Goal: Transaction & Acquisition: Obtain resource

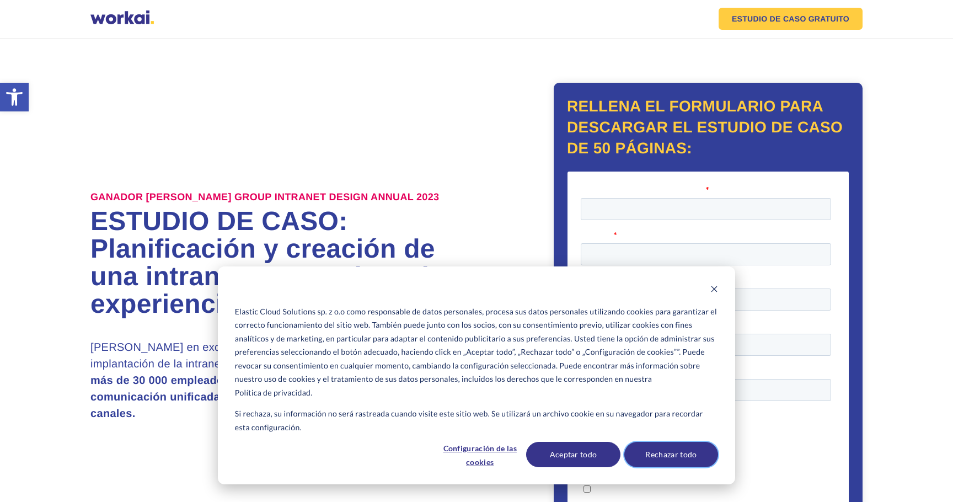
click at [670, 458] on button "Rechazar todo" at bounding box center [671, 454] width 94 height 25
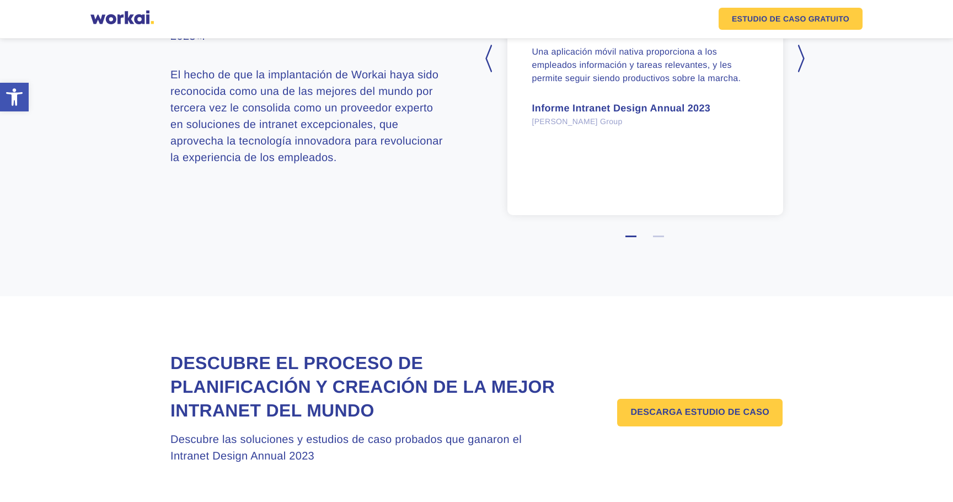
scroll to position [1449, 0]
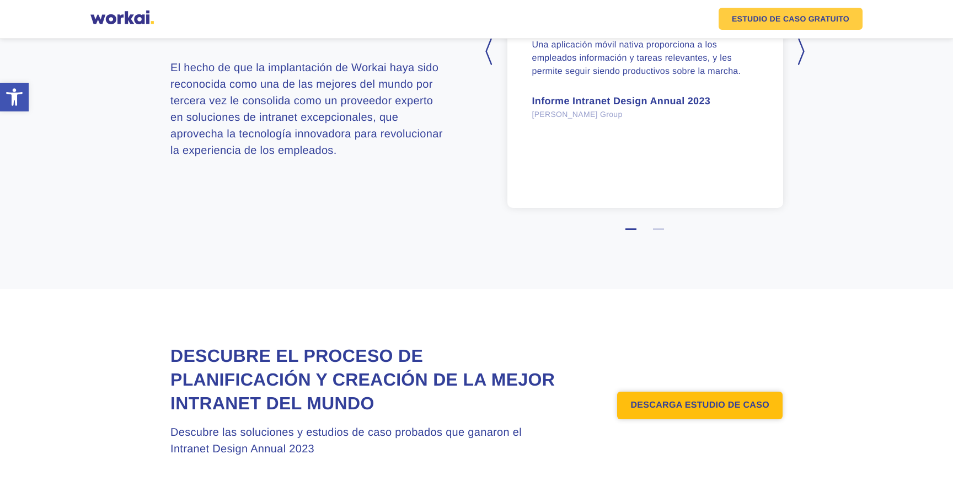
click at [698, 392] on link "DESCARGA ESTUDIO DE CASO" at bounding box center [699, 406] width 165 height 28
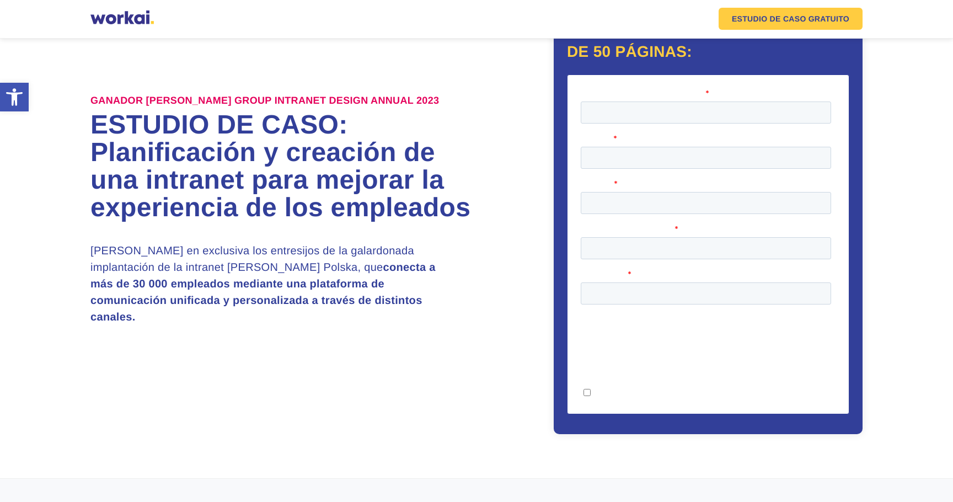
scroll to position [96, 0]
click at [786, 22] on em "ESTUDIO DE CASO" at bounding box center [769, 19] width 74 height 8
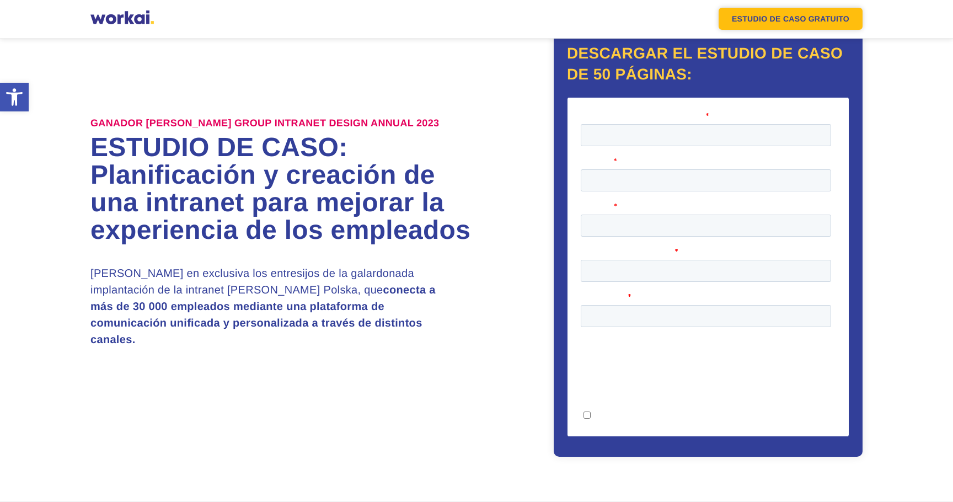
scroll to position [73, 0]
click at [785, 16] on em "ESTUDIO DE CASO" at bounding box center [769, 19] width 74 height 8
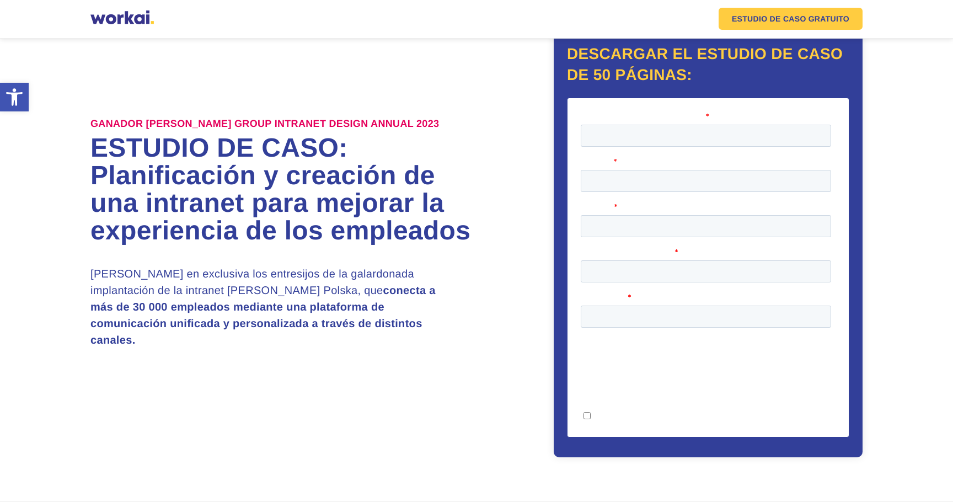
click at [669, 147] on fieldset "Correo electrónico del trabajo *" at bounding box center [708, 133] width 255 height 45
click at [669, 131] on input "Correo electrónico del trabajo *" at bounding box center [706, 135] width 250 height 22
type input "[EMAIL_ADDRESS][DOMAIN_NAME]"
click at [610, 444] on input "¡Únete ahora!" at bounding box center [631, 456] width 101 height 24
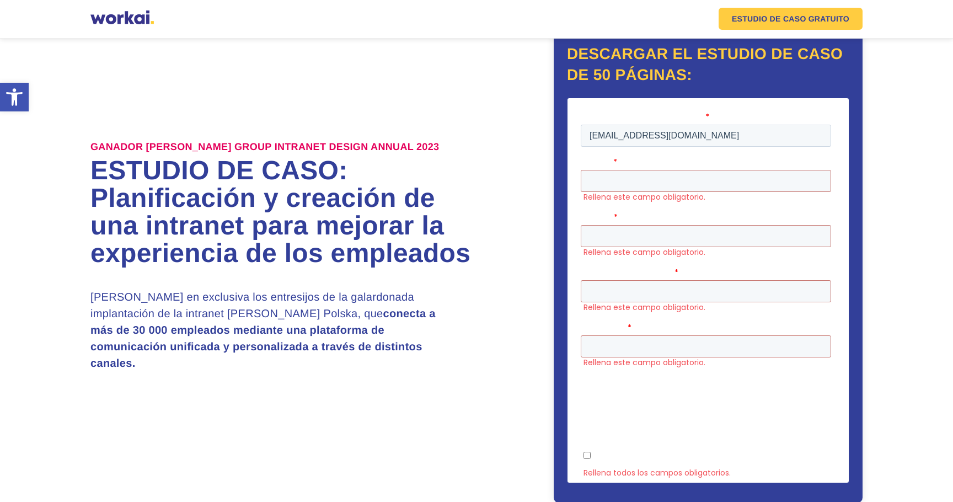
click at [618, 266] on span "Nombre de la empresa" at bounding box center [628, 271] width 94 height 11
click at [618, 280] on input "Nombre de la empresa *" at bounding box center [706, 291] width 250 height 22
click at [610, 266] on span "Nombre de la empresa" at bounding box center [628, 271] width 94 height 11
click at [610, 280] on input "Nombre de la empresa *" at bounding box center [706, 291] width 250 height 22
click at [607, 181] on input "Nombre *" at bounding box center [706, 180] width 250 height 22
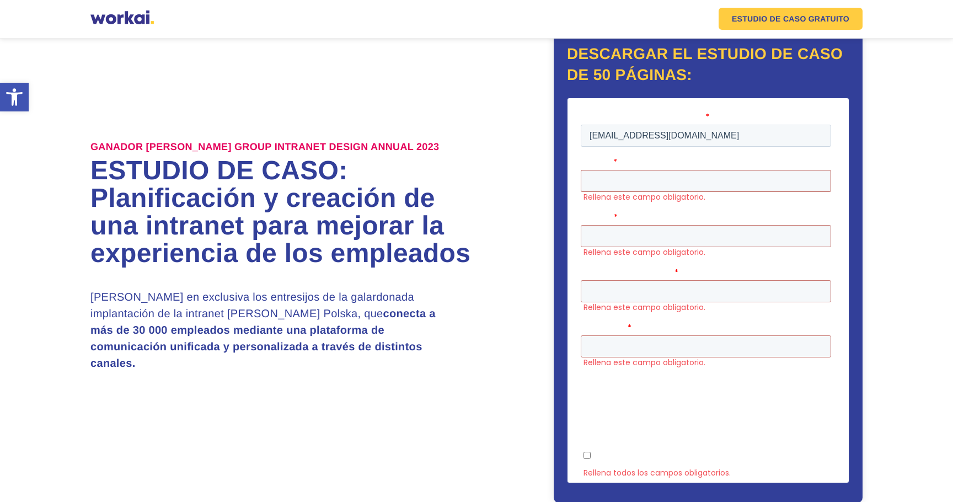
type input "[PERSON_NAME]"
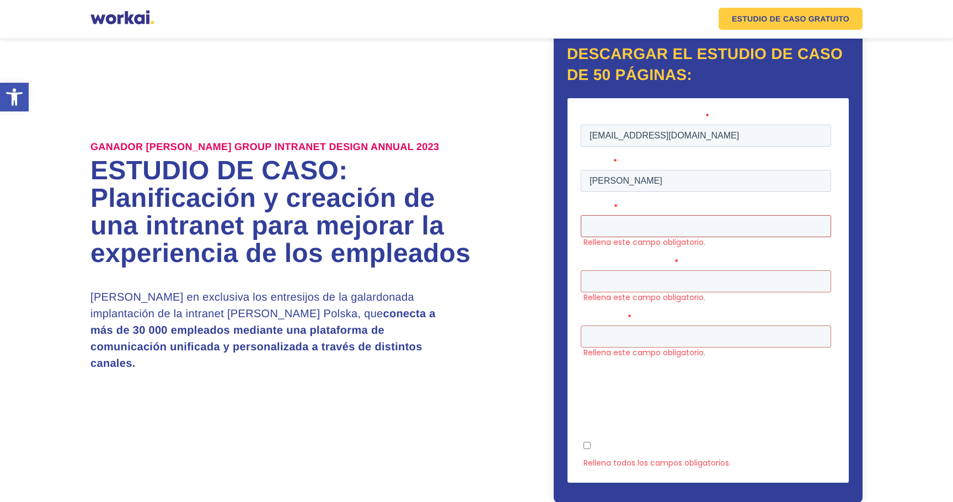
click at [743, 215] on input "Apellido *" at bounding box center [706, 226] width 250 height 22
type input "[PERSON_NAME]"
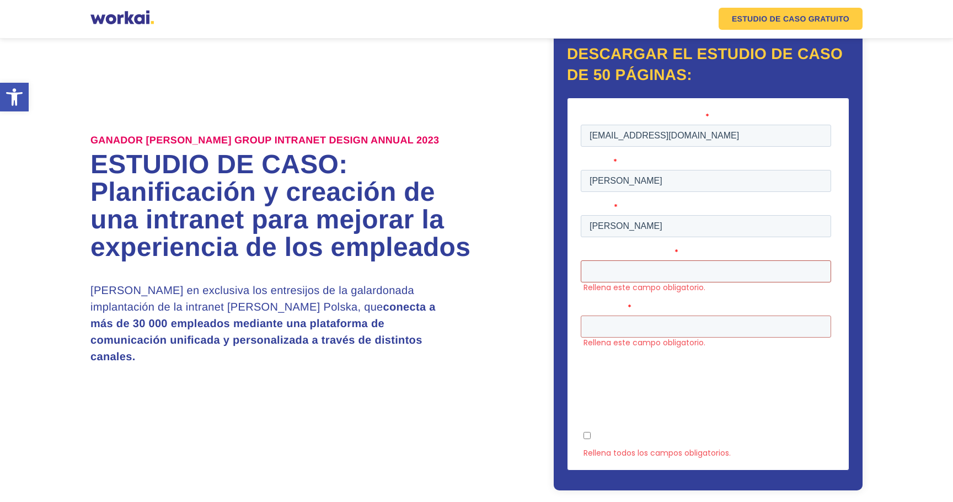
click at [678, 260] on input "Nombre de la empresa *" at bounding box center [706, 271] width 250 height 22
type input "Avanade Iberia"
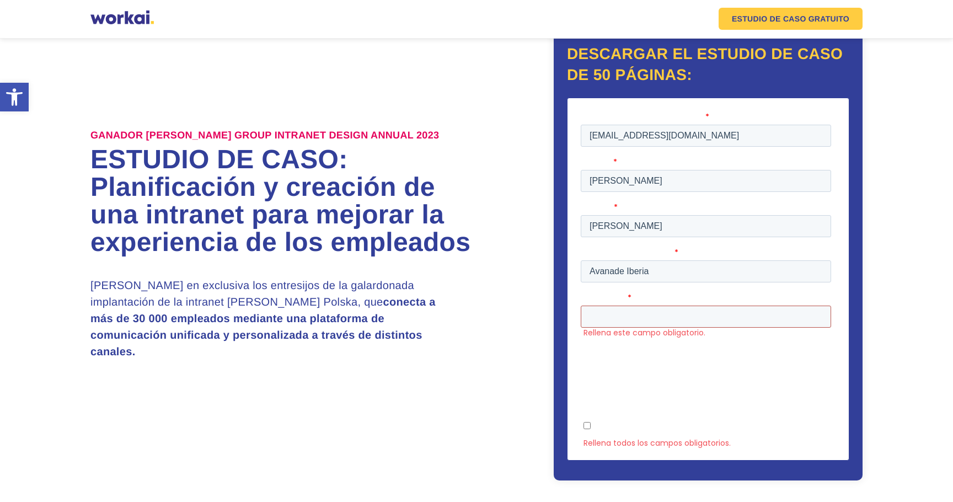
click at [655, 305] on input "País/región *" at bounding box center [706, 316] width 250 height 22
type input "[GEOGRAPHIC_DATA]"
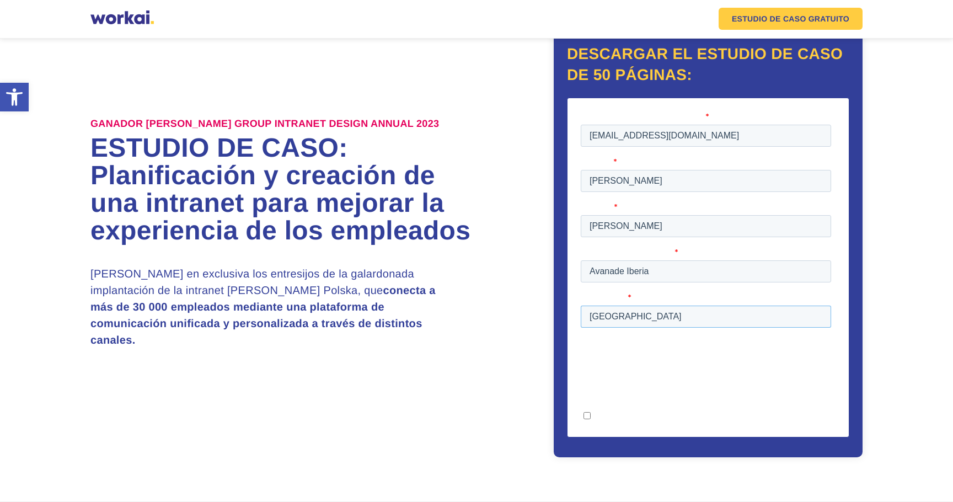
scroll to position [96, 0]
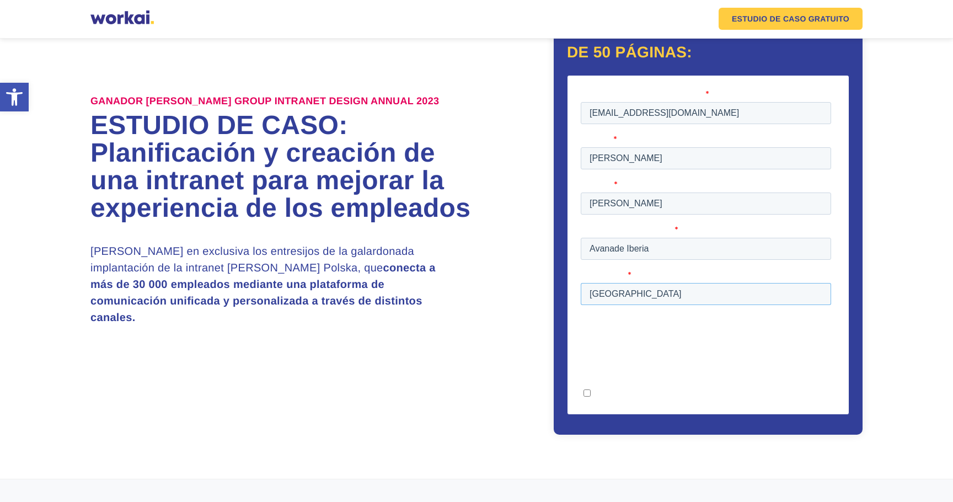
scroll to position [1449, 0]
